Goal: Navigation & Orientation: Find specific page/section

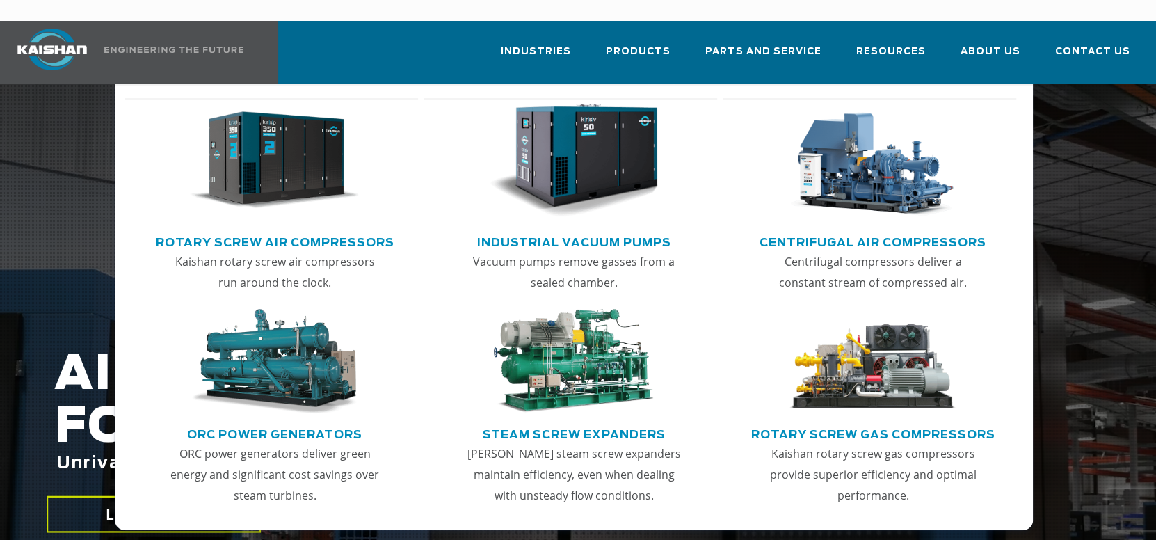
click at [321, 153] on img "Main menu" at bounding box center [274, 161] width 169 height 114
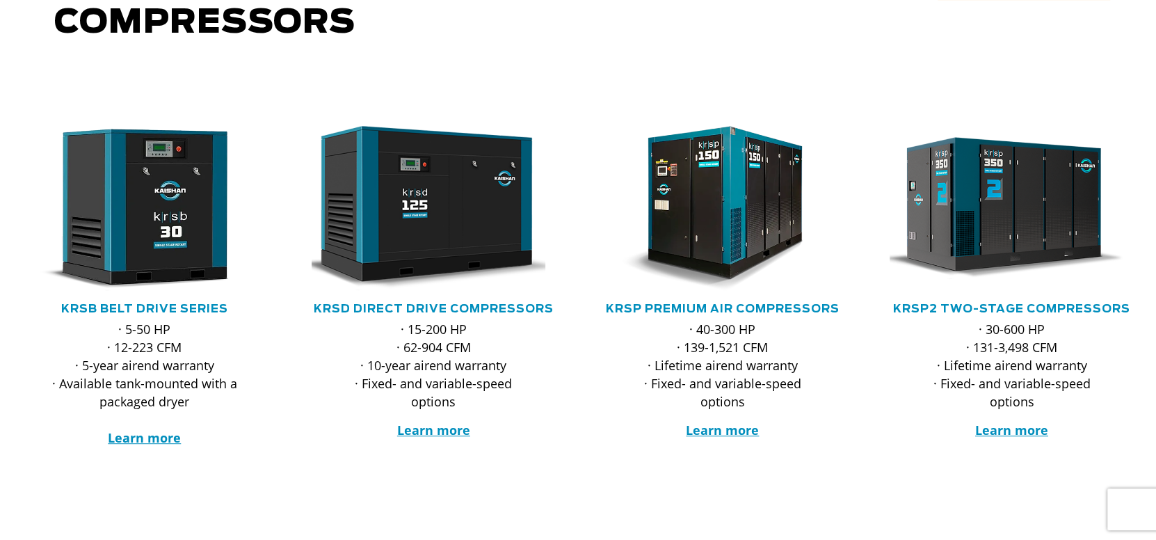
scroll to position [209, 0]
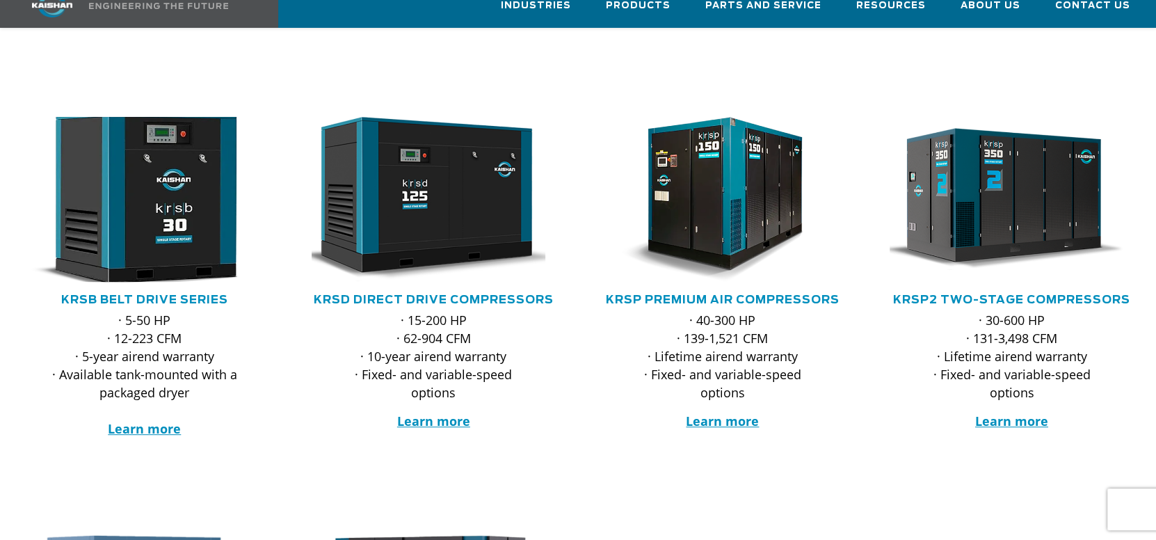
click at [166, 254] on img at bounding box center [133, 198] width 269 height 181
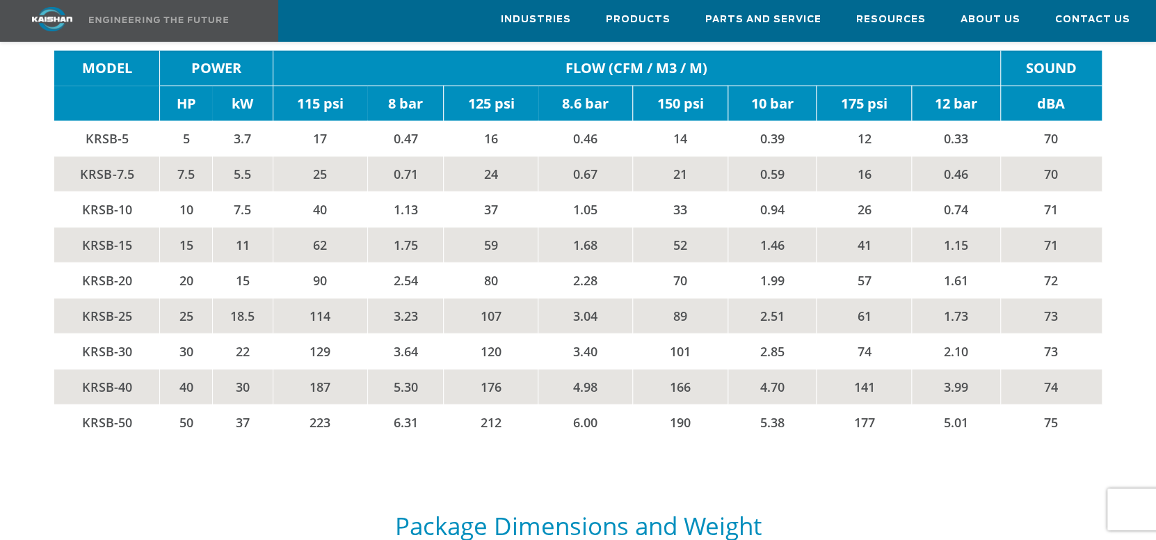
scroll to position [2294, 0]
